Goal: Transaction & Acquisition: Purchase product/service

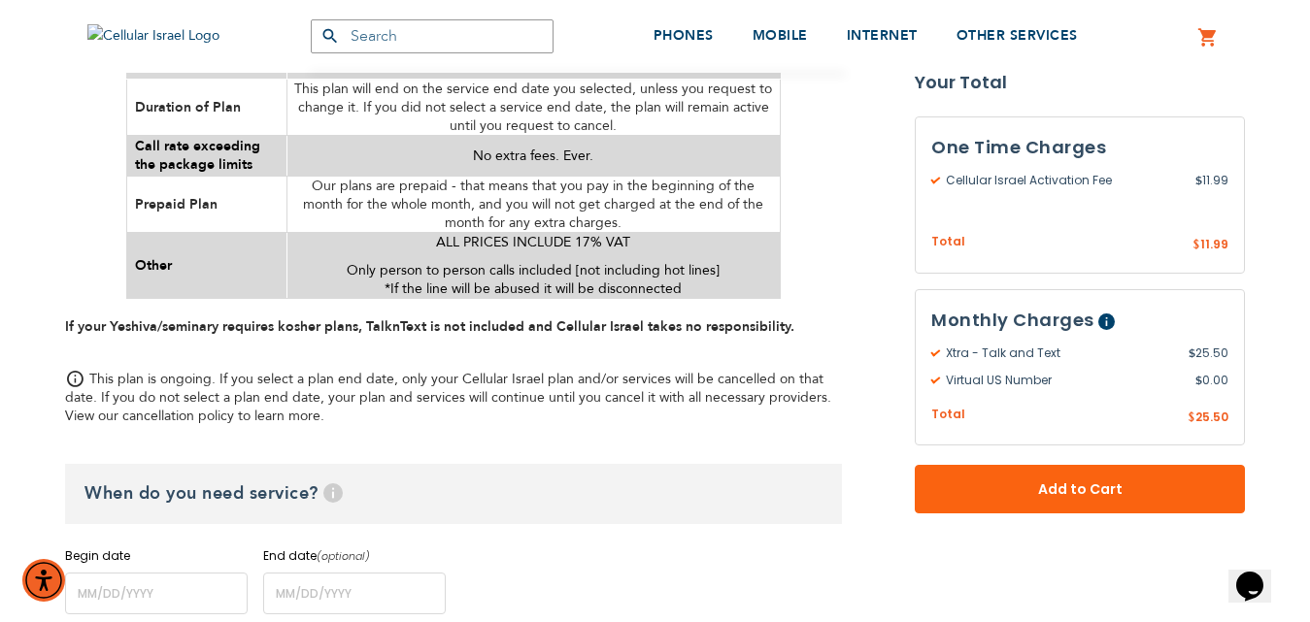
scroll to position [1359, 0]
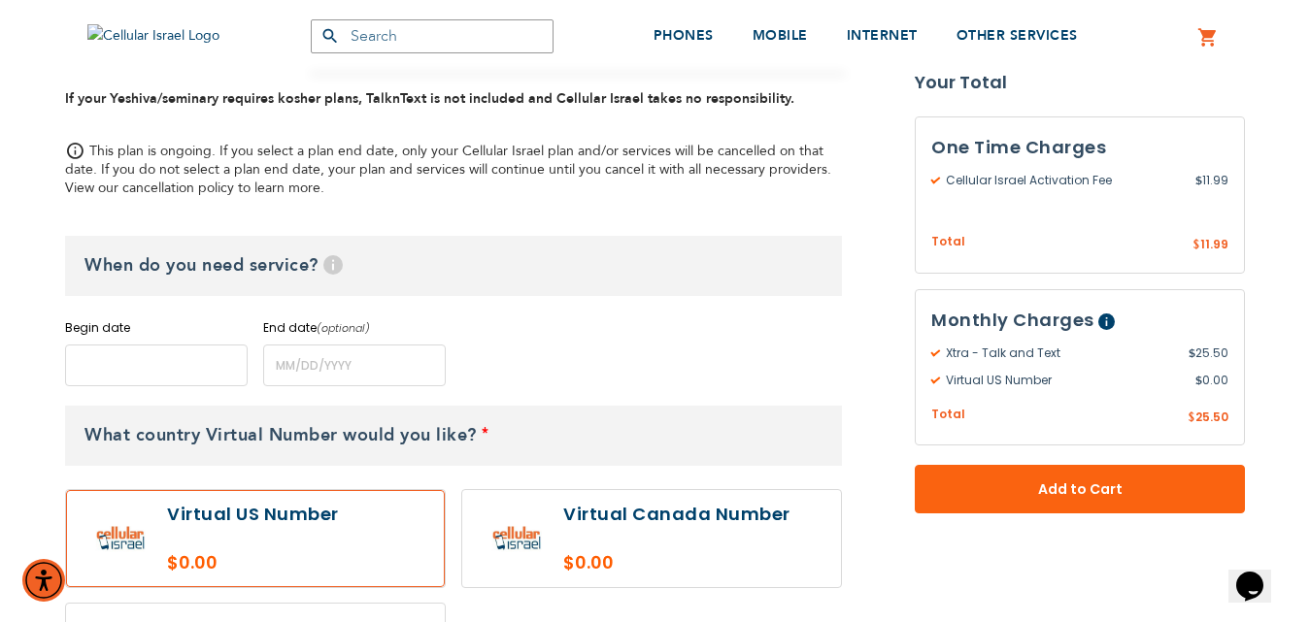
click at [199, 355] on input "name" at bounding box center [156, 366] width 183 height 42
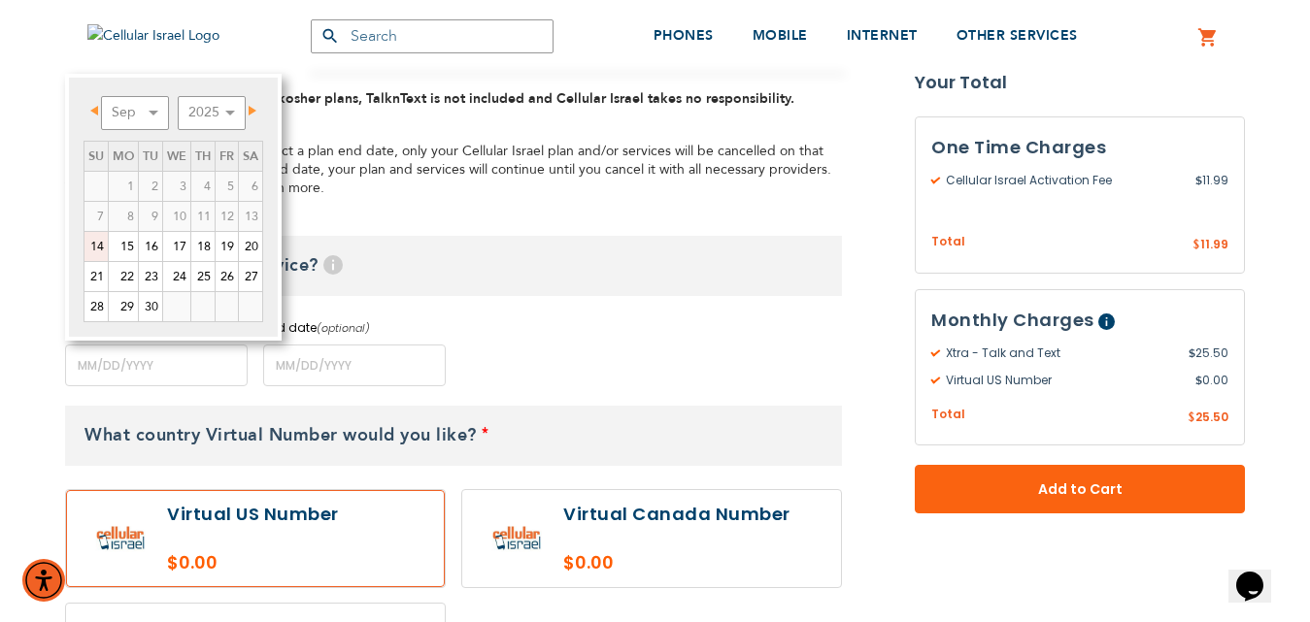
click at [107, 253] on link "14" at bounding box center [95, 246] width 23 height 29
type input "[DATE]"
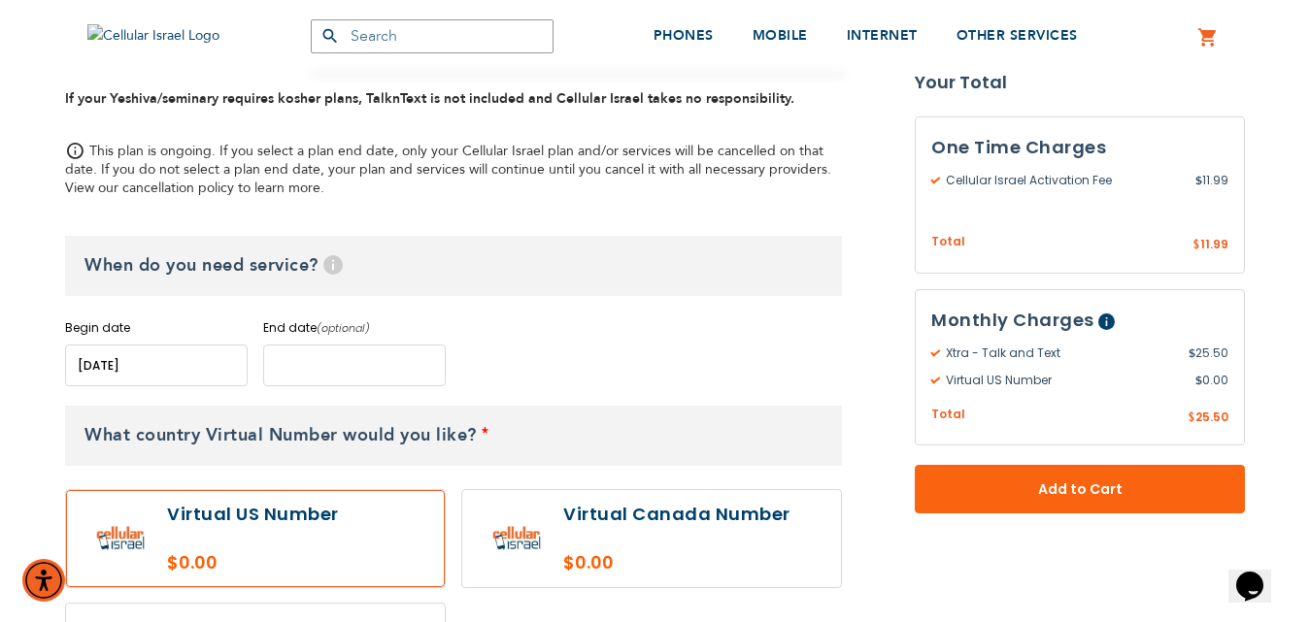
click at [294, 347] on input "name" at bounding box center [354, 366] width 183 height 42
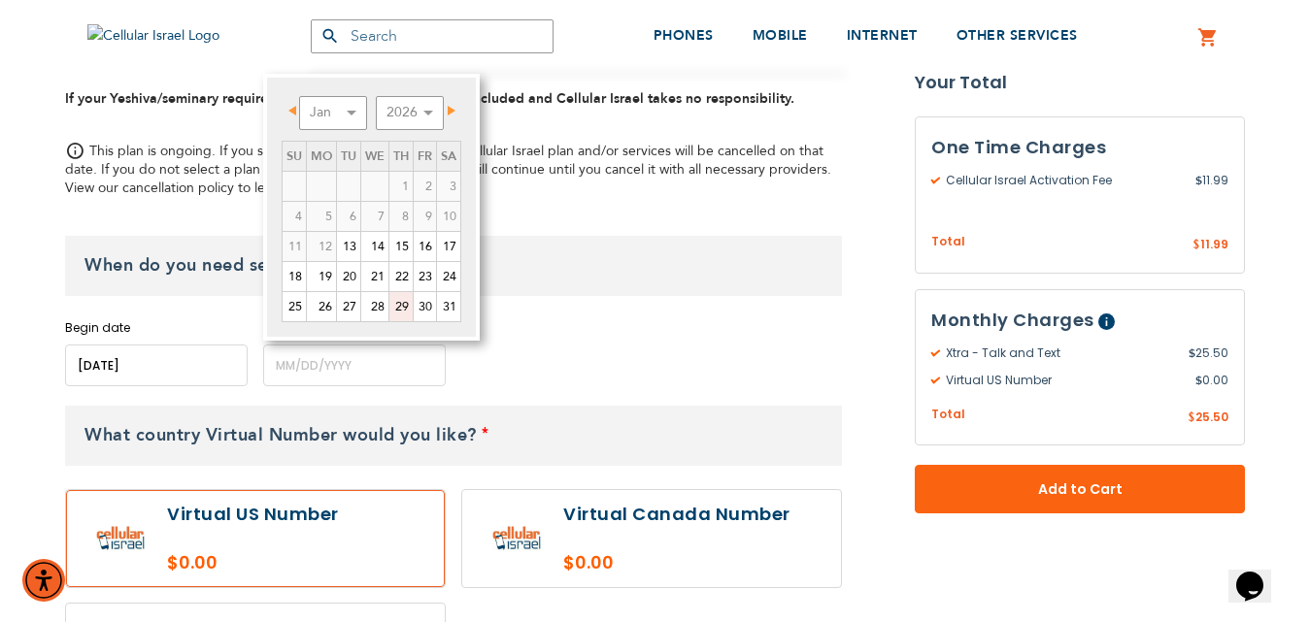
click at [389, 299] on link "29" at bounding box center [400, 306] width 23 height 29
type input "[DATE]"
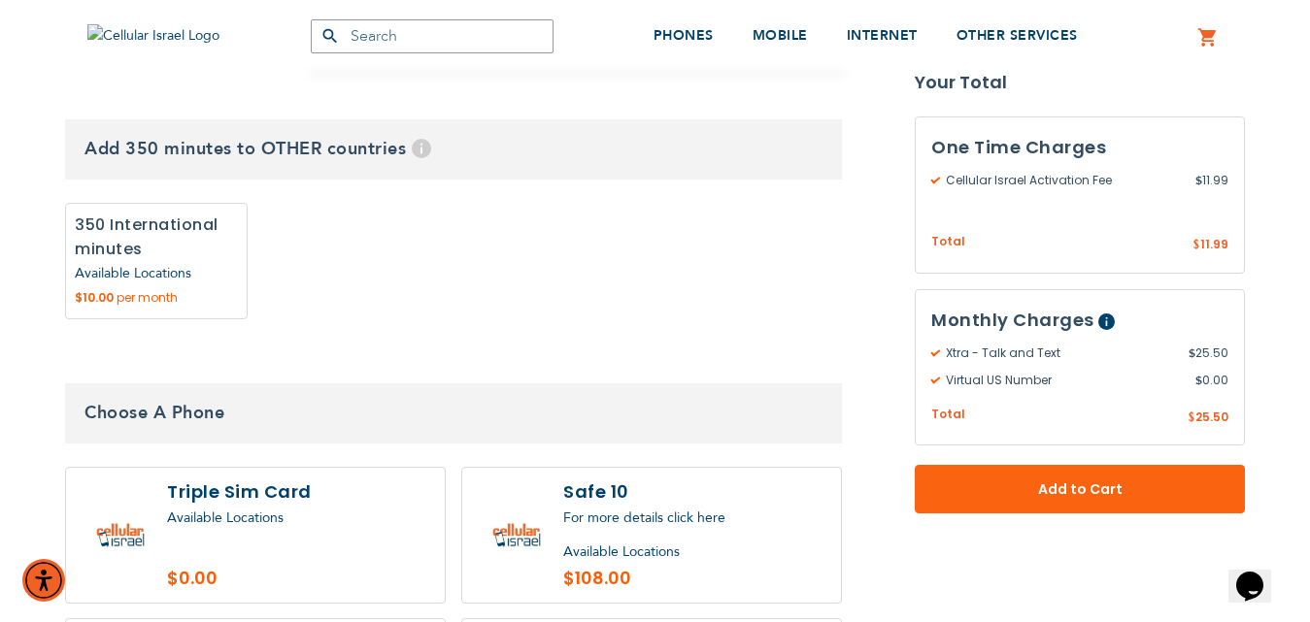
scroll to position [2427, 0]
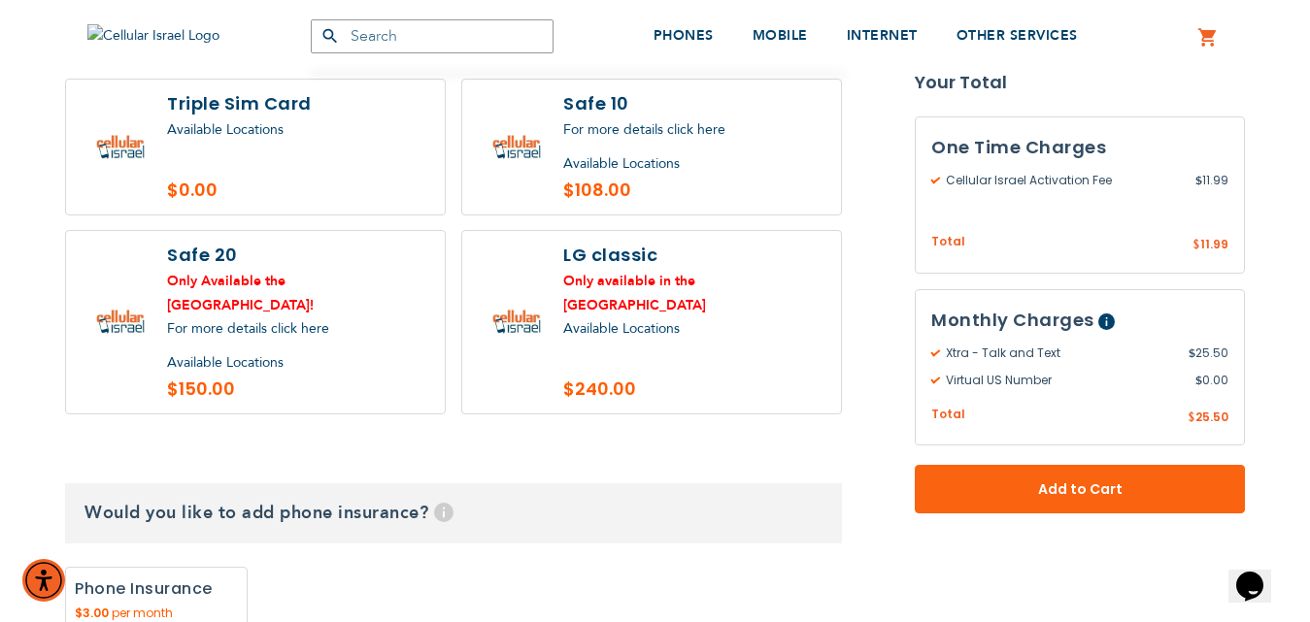
click at [328, 141] on label at bounding box center [255, 147] width 379 height 135
radio input "true"
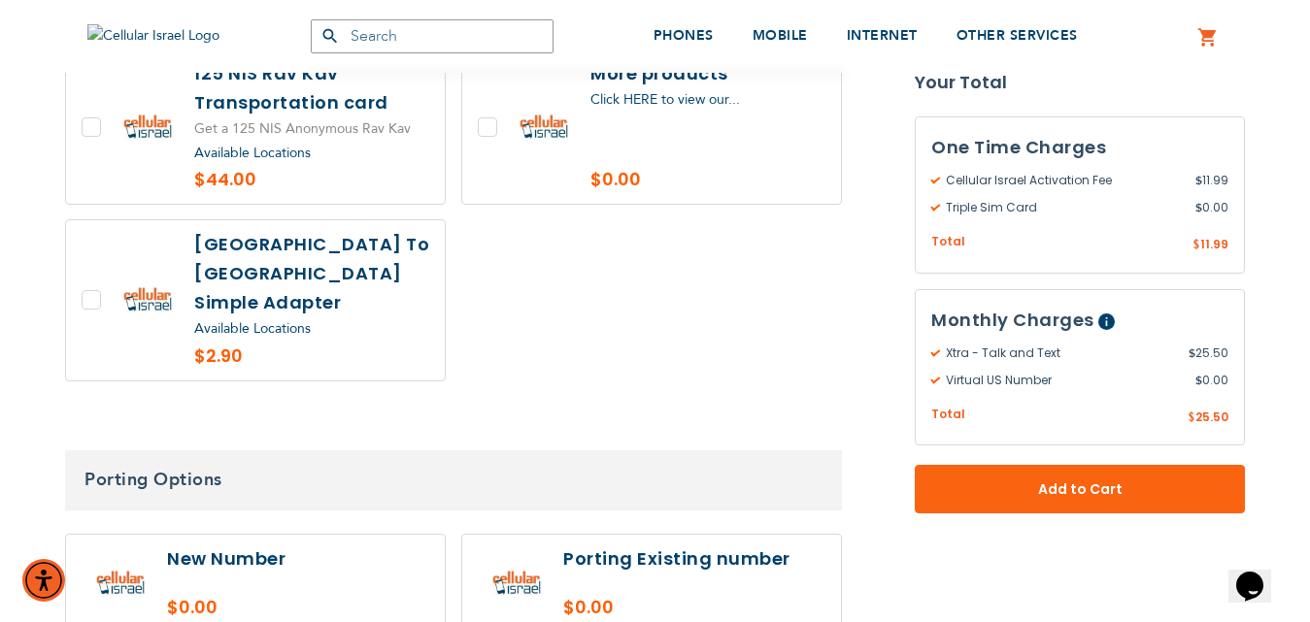
scroll to position [3301, 0]
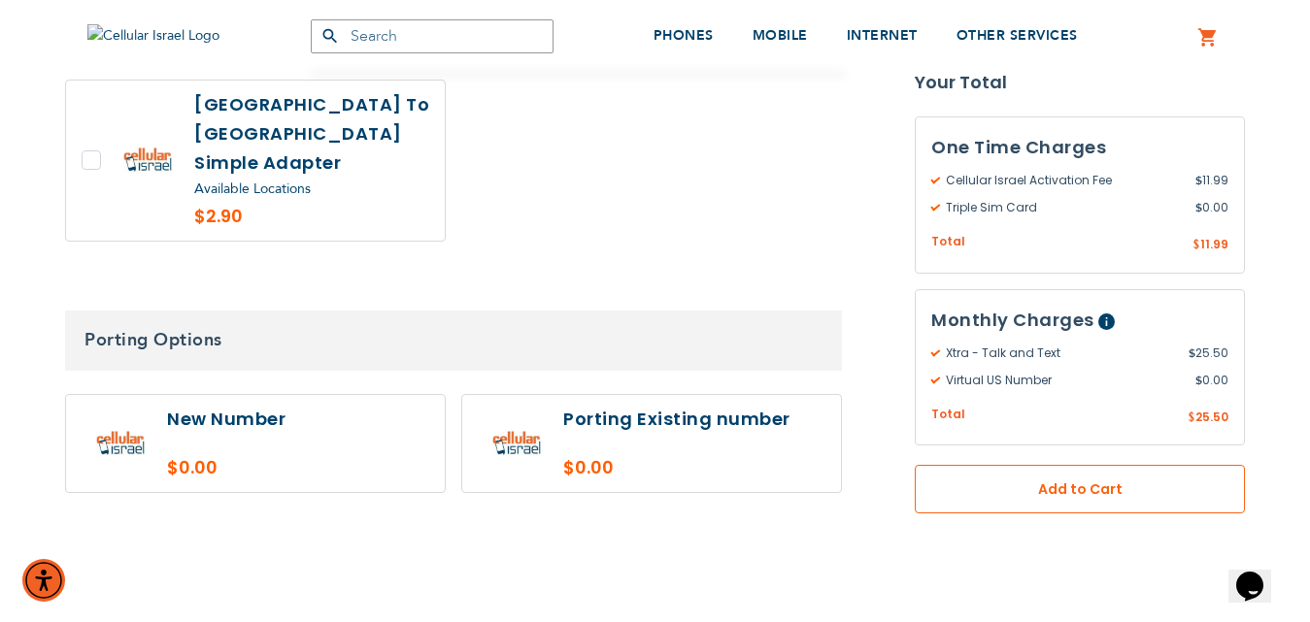
click at [987, 471] on button "Add to Cart" at bounding box center [1080, 489] width 330 height 49
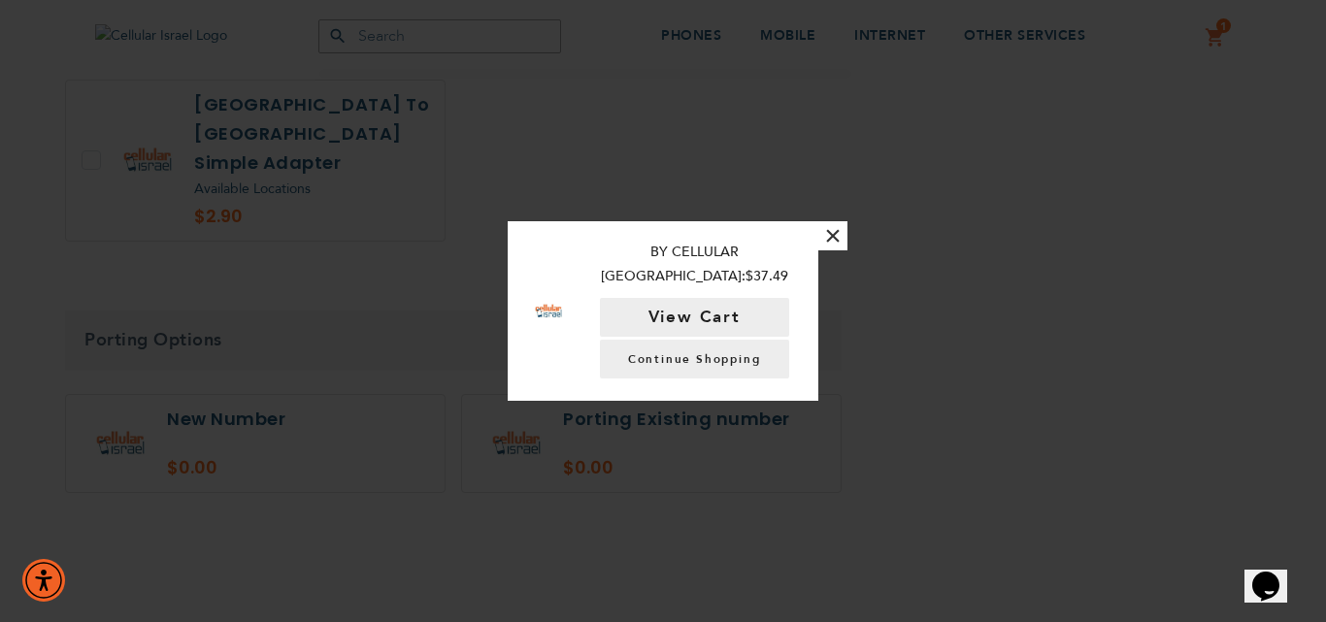
click at [670, 284] on div "By Cellular Israel: $37.49 View Cart Continue Shopping" at bounding box center [694, 310] width 210 height 138
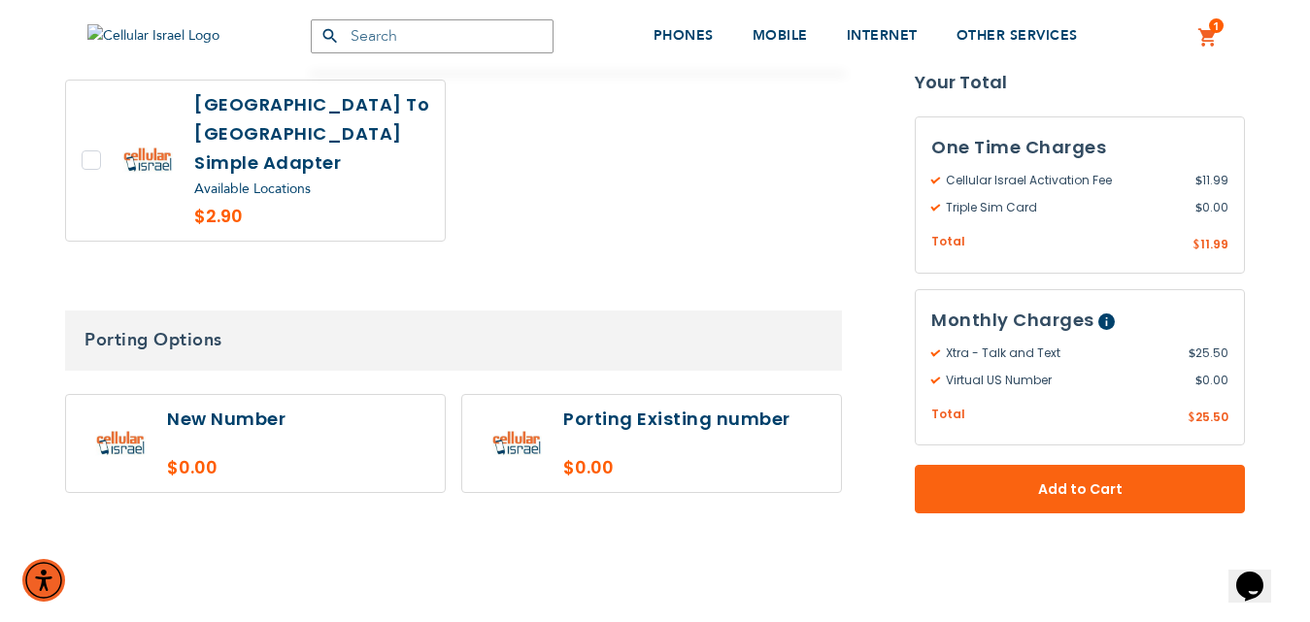
click at [669, 311] on h3 "Porting Options" at bounding box center [453, 341] width 777 height 60
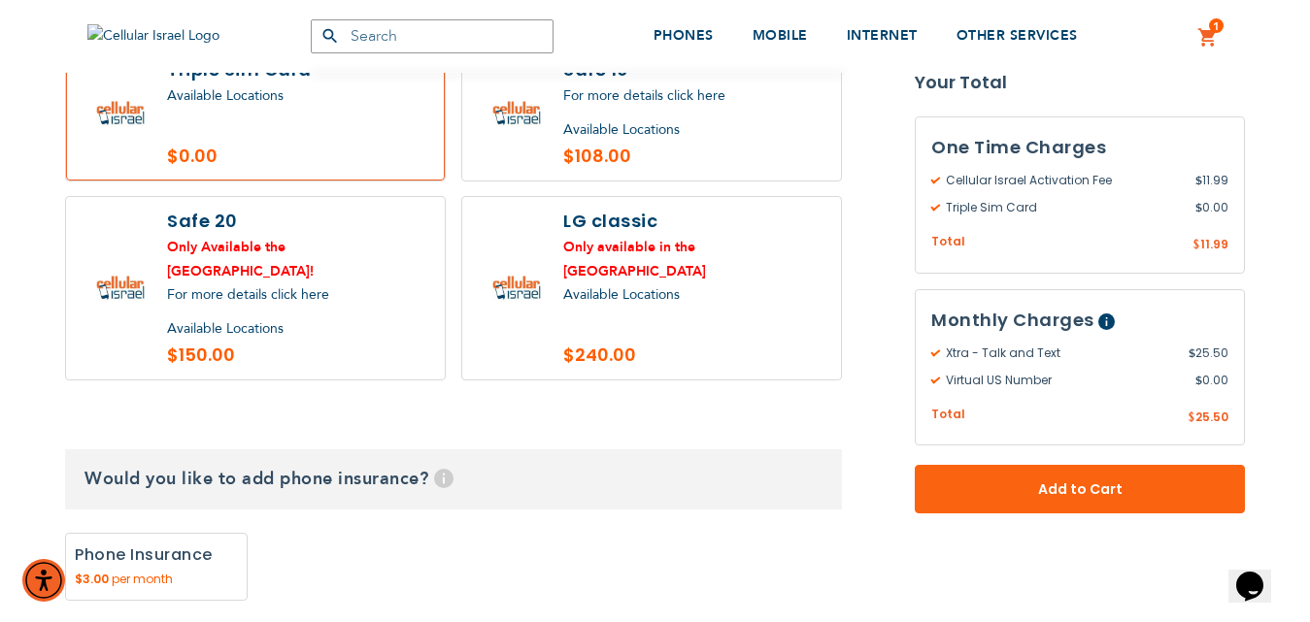
scroll to position [2427, 0]
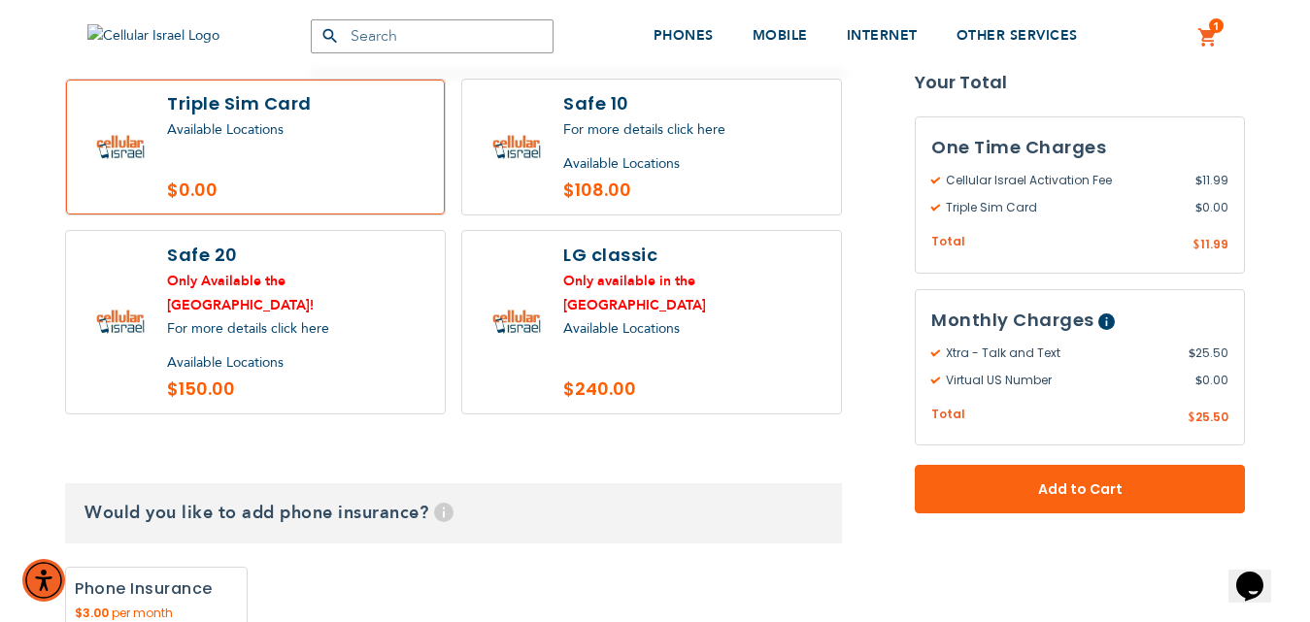
click at [1199, 35] on link "1 1 items My Cart" at bounding box center [1207, 37] width 21 height 23
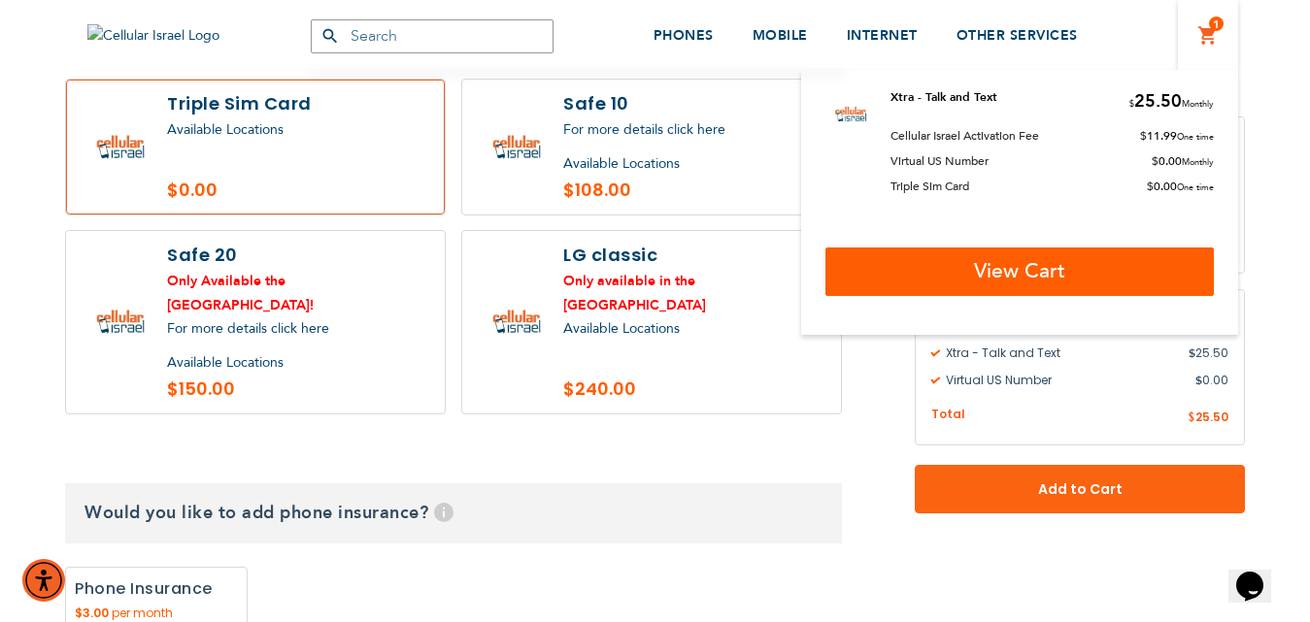
click at [974, 279] on span "View Cart" at bounding box center [1019, 271] width 91 height 28
